Goal: Communication & Community: Share content

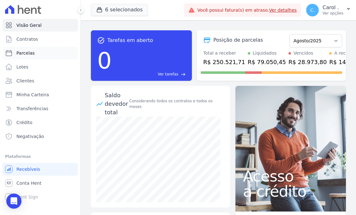
click at [40, 52] on link "Parcelas" at bounding box center [41, 53] width 76 height 13
select select
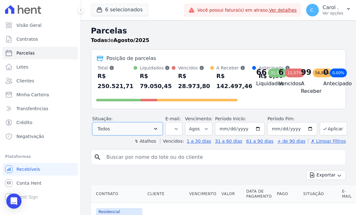
click at [144, 130] on button "Todos" at bounding box center [127, 128] width 71 height 13
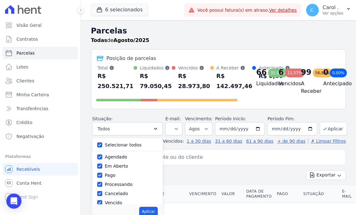
click at [109, 144] on label "Selecionar todos" at bounding box center [123, 145] width 37 height 5
click at [102, 144] on input "Selecionar todos" at bounding box center [99, 145] width 5 height 5
checkbox input "false"
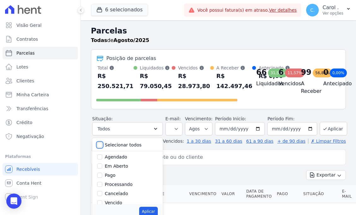
checkbox input "false"
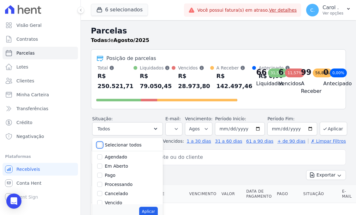
checkbox input "false"
click at [100, 203] on input "Vencido" at bounding box center [99, 202] width 5 height 5
checkbox input "true"
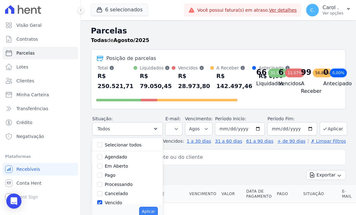
click at [148, 209] on button "Aplicar" at bounding box center [148, 211] width 19 height 9
select select "overdue"
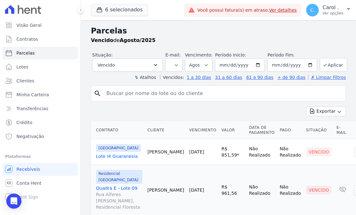
select select
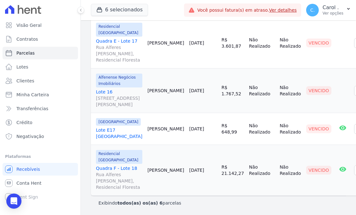
scroll to position [348, 0]
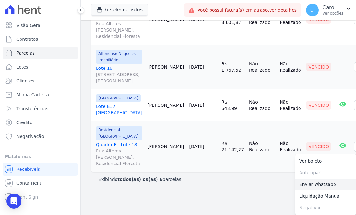
click at [313, 184] on link "Enviar whatsapp" at bounding box center [326, 185] width 61 height 12
